Goal: Task Accomplishment & Management: Use online tool/utility

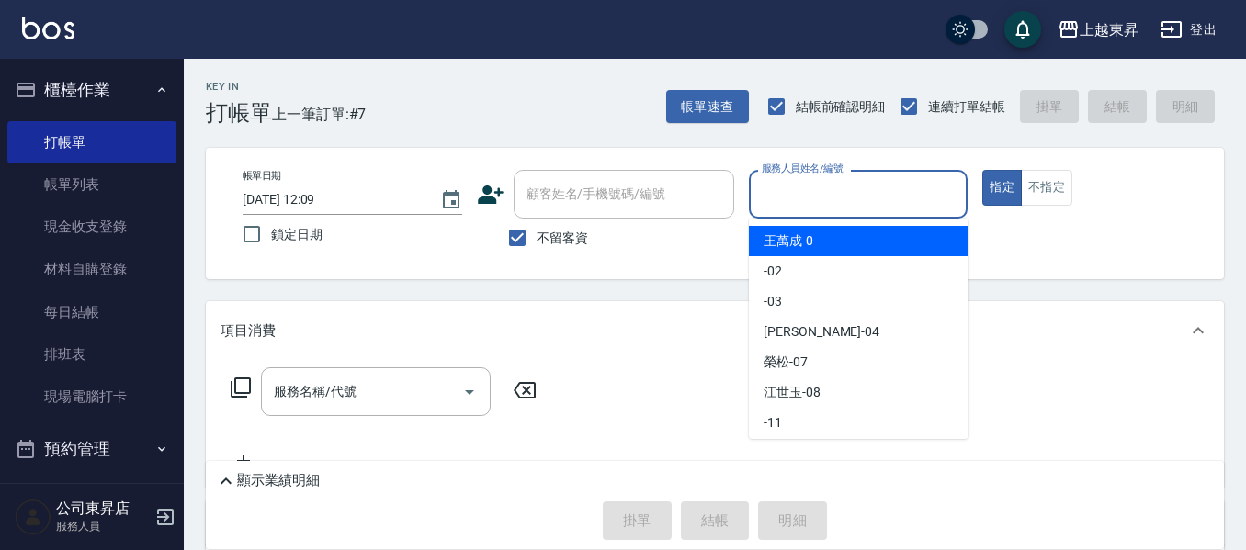
click at [806, 195] on input "服務人員姓名/編號" at bounding box center [858, 194] width 203 height 32
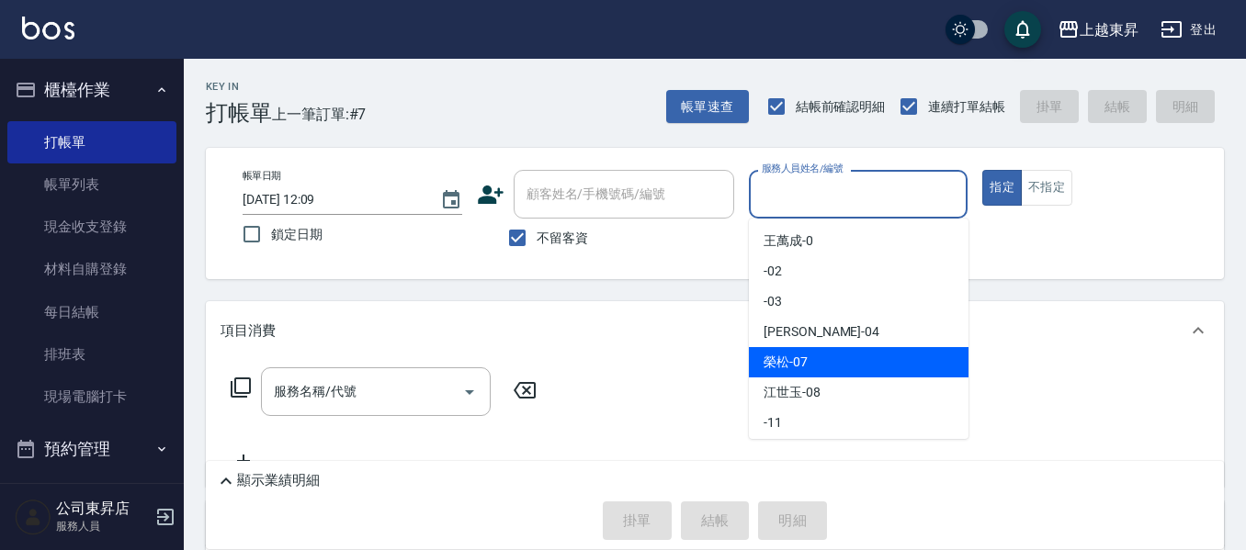
click at [761, 357] on div "[PERSON_NAME] -07" at bounding box center [859, 362] width 220 height 30
type input "[PERSON_NAME]-07"
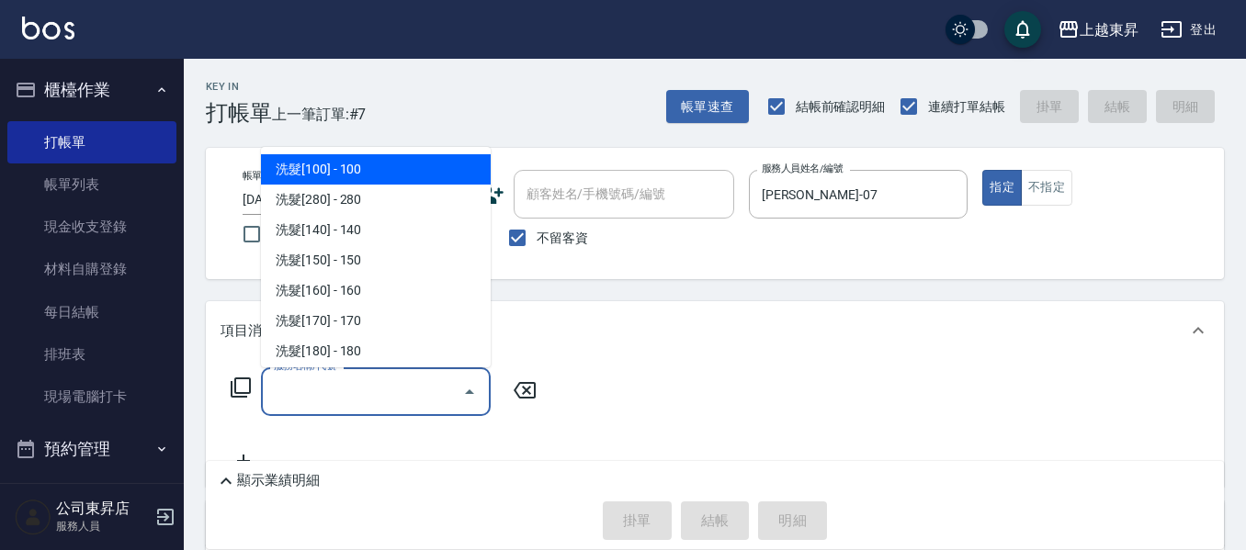
click at [336, 382] on input "服務名稱/代號" at bounding box center [362, 392] width 186 height 32
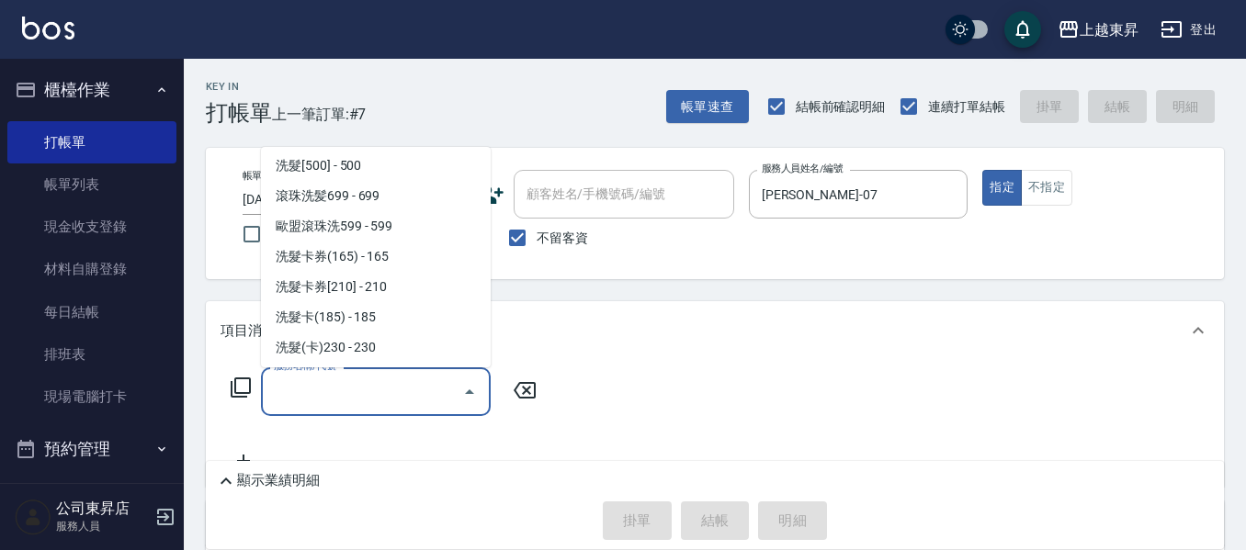
scroll to position [459, 0]
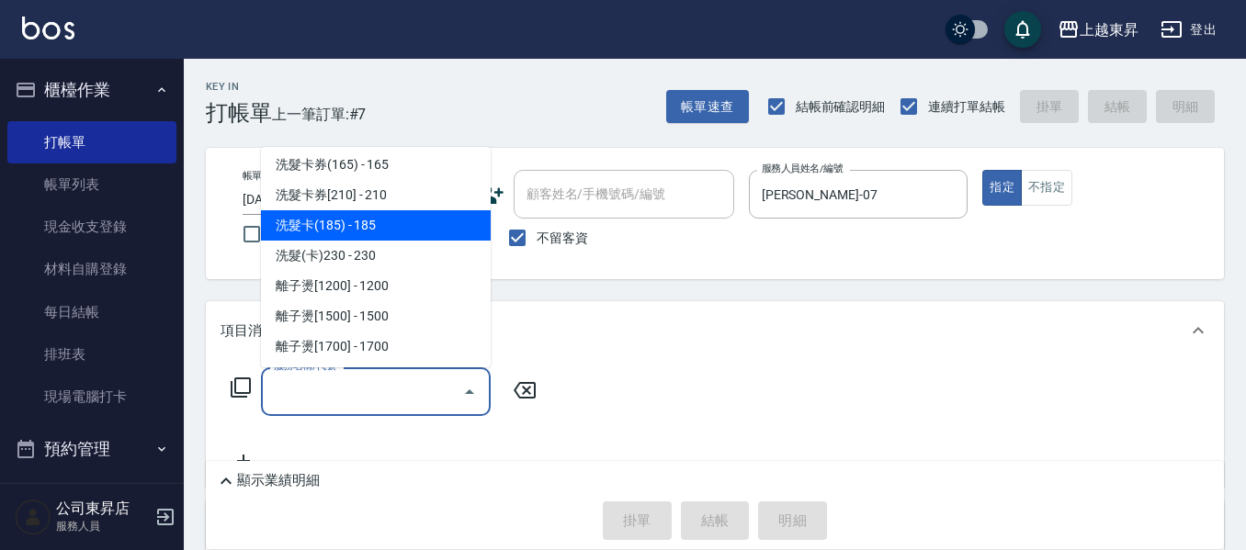
click at [396, 224] on span "洗髮卡(185) - 185" at bounding box center [376, 225] width 230 height 30
type input "洗髮卡(185)(223)"
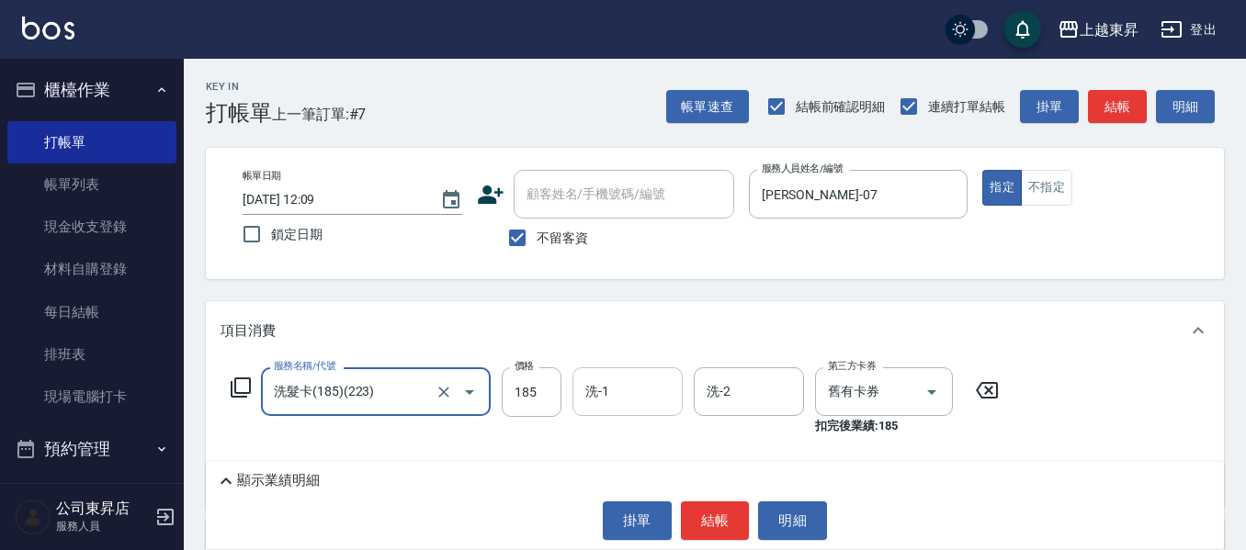
click at [619, 380] on input "洗-1" at bounding box center [628, 392] width 94 height 32
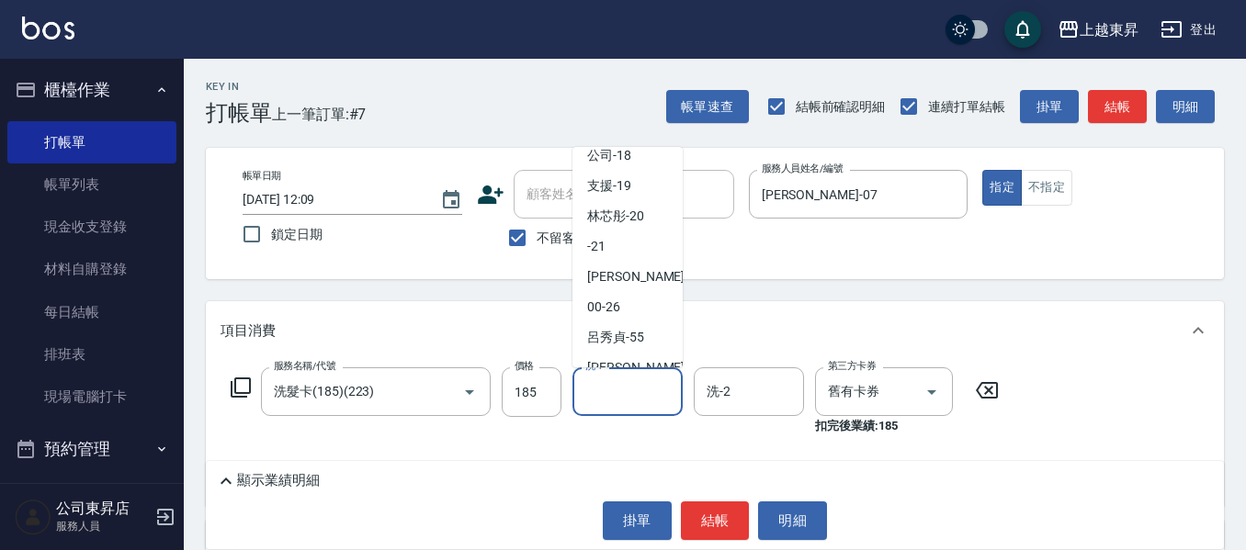
scroll to position [276, 0]
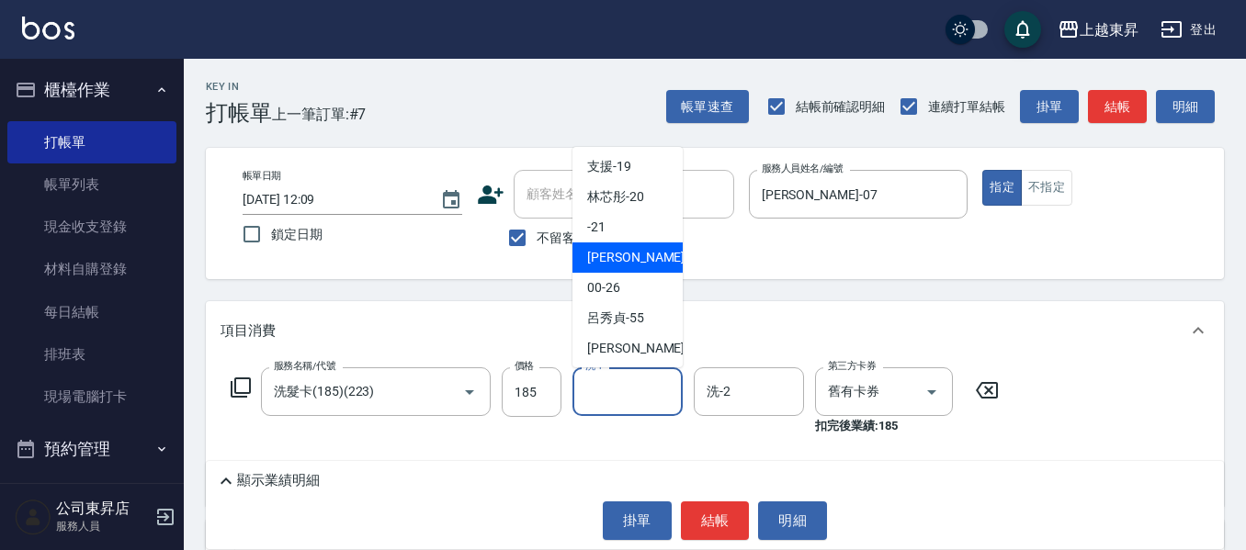
drag, startPoint x: 618, startPoint y: 259, endPoint x: 635, endPoint y: 280, distance: 26.8
click at [619, 259] on span "[PERSON_NAME]-22" at bounding box center [645, 257] width 116 height 19
type input "[PERSON_NAME]-22"
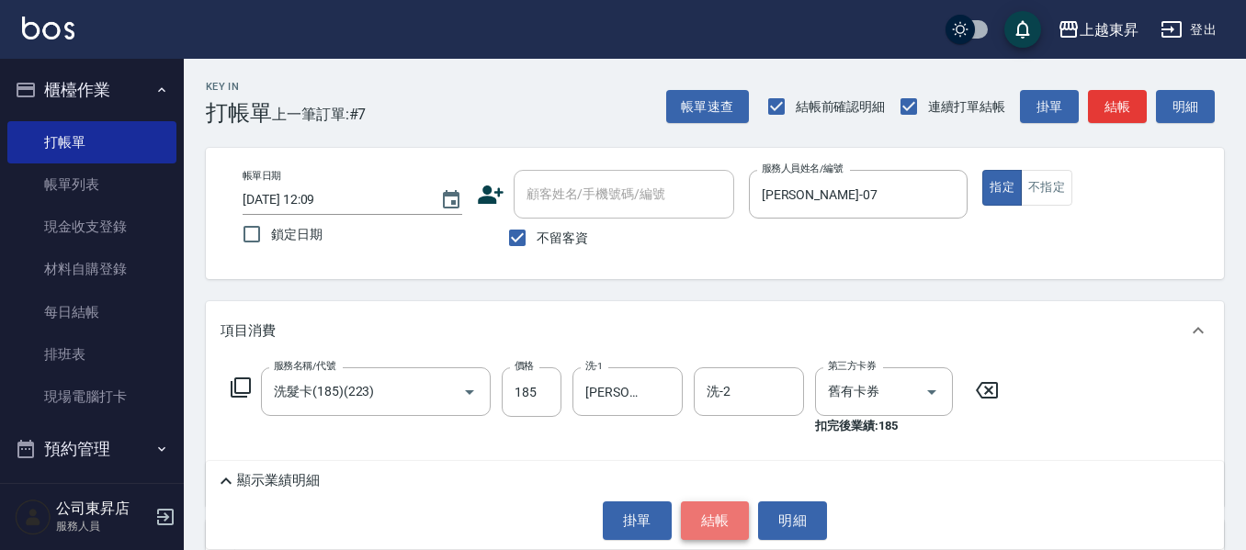
click at [715, 521] on button "結帳" at bounding box center [715, 521] width 69 height 39
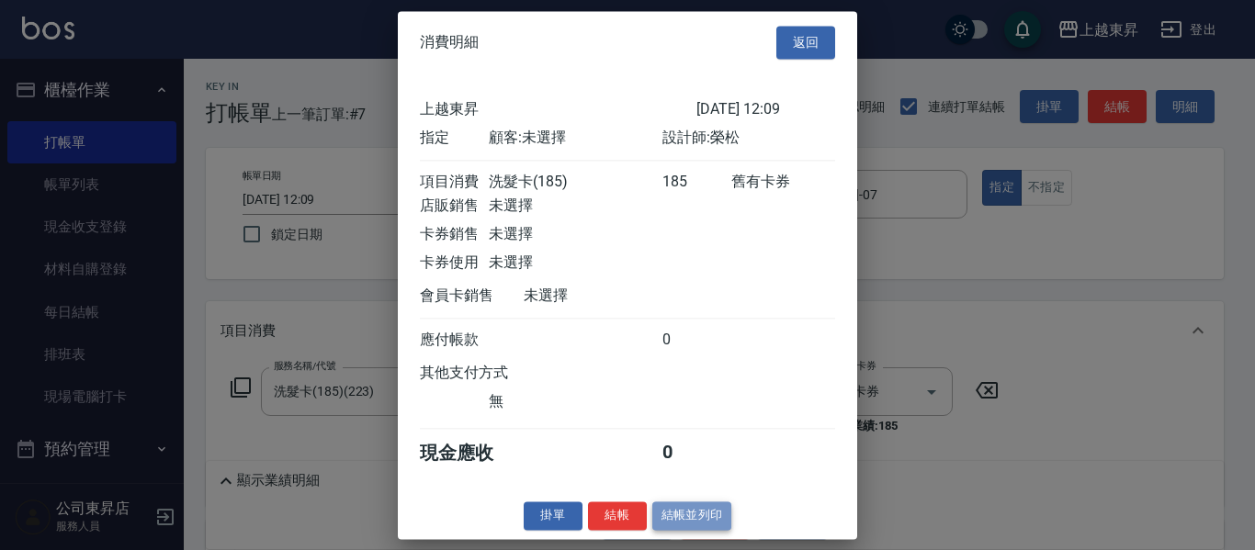
click at [715, 522] on button "結帳並列印" at bounding box center [692, 516] width 80 height 28
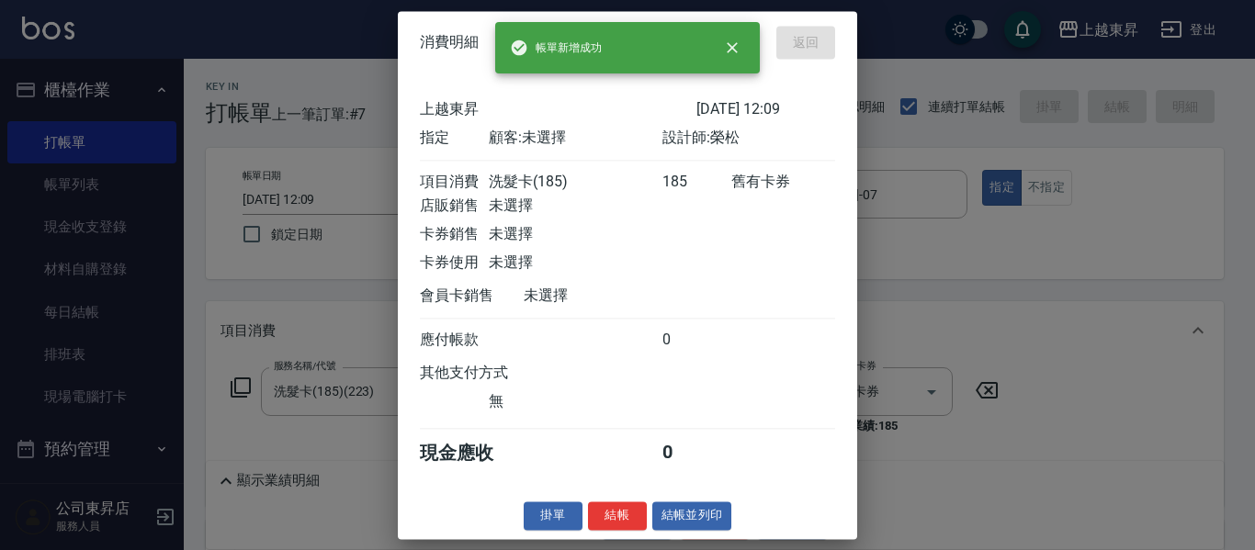
type input "[DATE] 13:10"
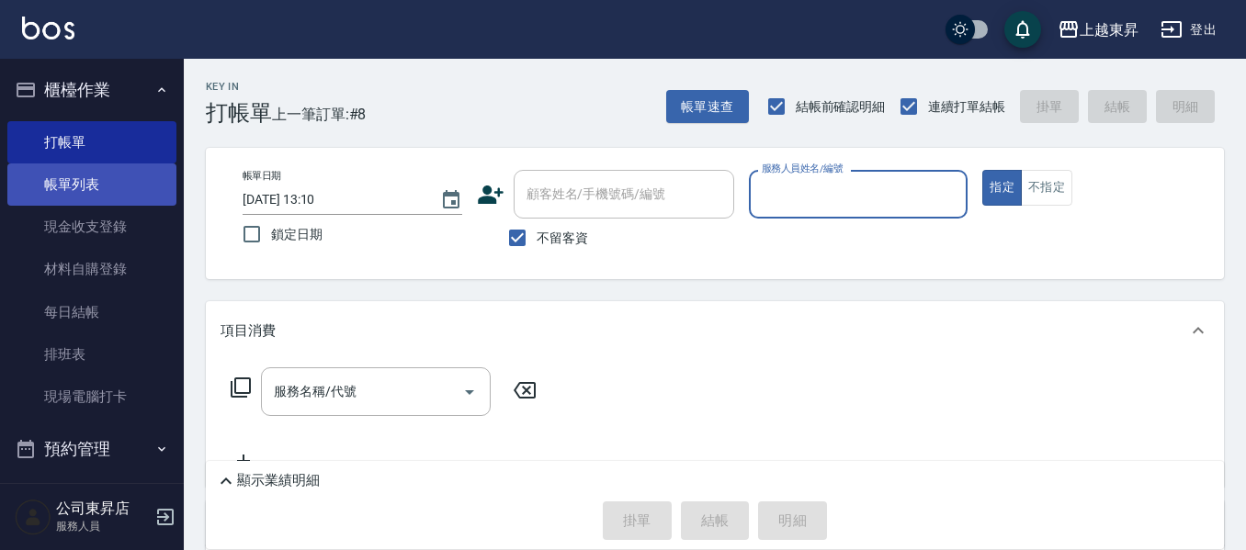
click at [96, 176] on link "帳單列表" at bounding box center [91, 185] width 169 height 42
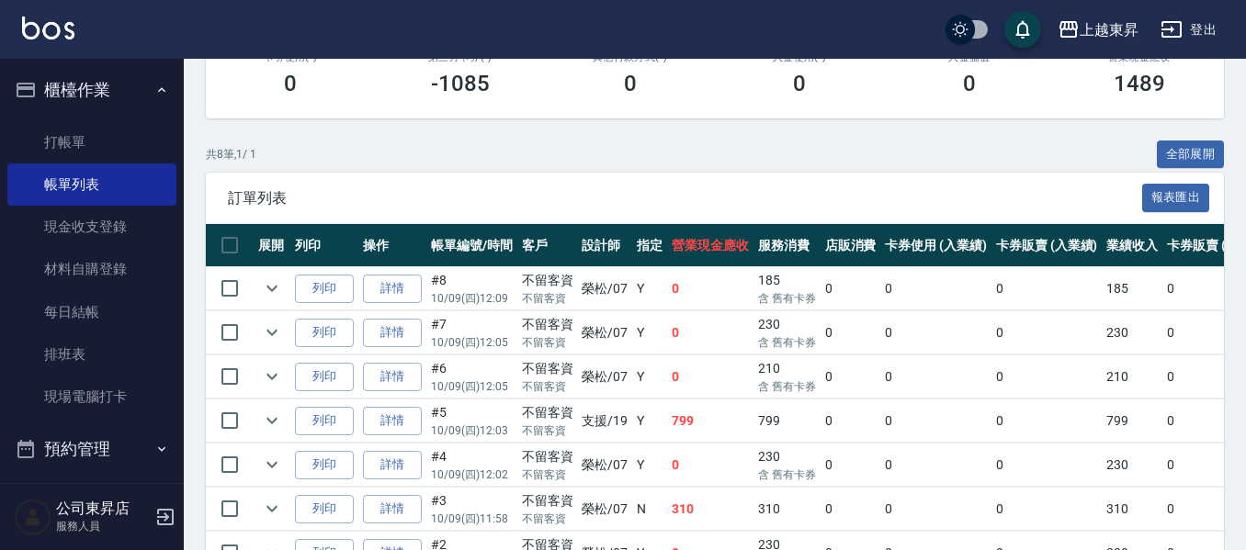
scroll to position [315, 0]
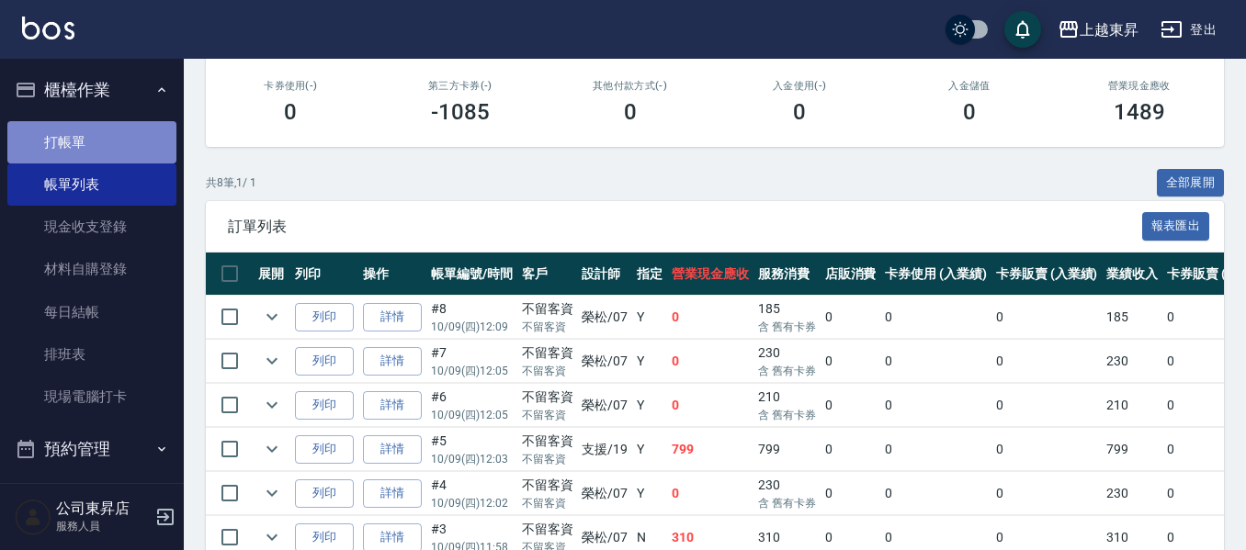
click at [126, 130] on link "打帳單" at bounding box center [91, 142] width 169 height 42
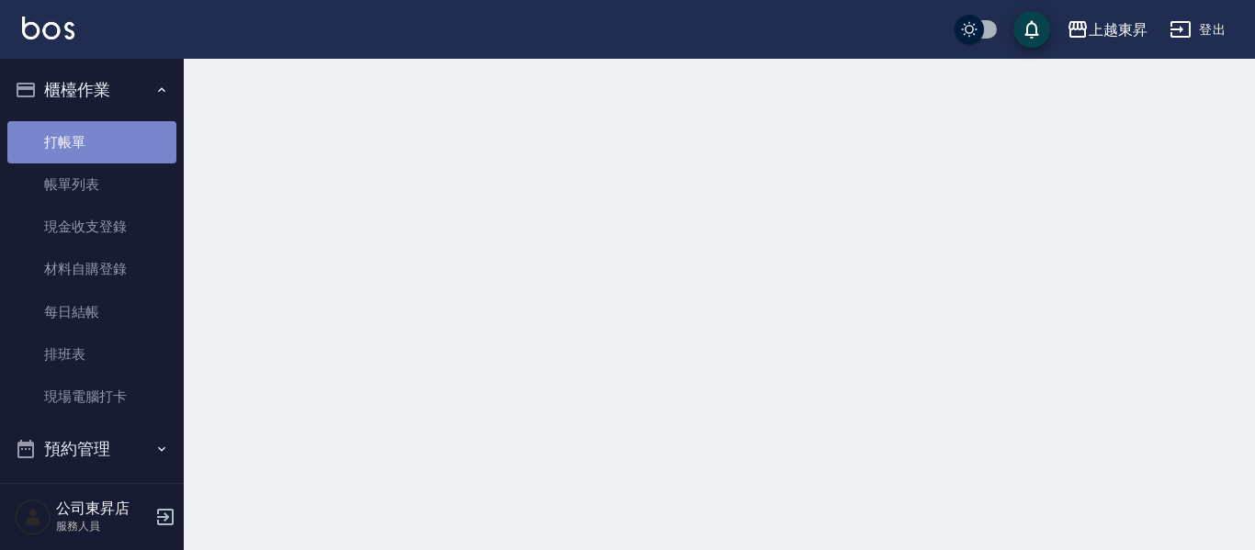
click at [124, 130] on link "打帳單" at bounding box center [91, 142] width 169 height 42
